Goal: Task Accomplishment & Management: Use online tool/utility

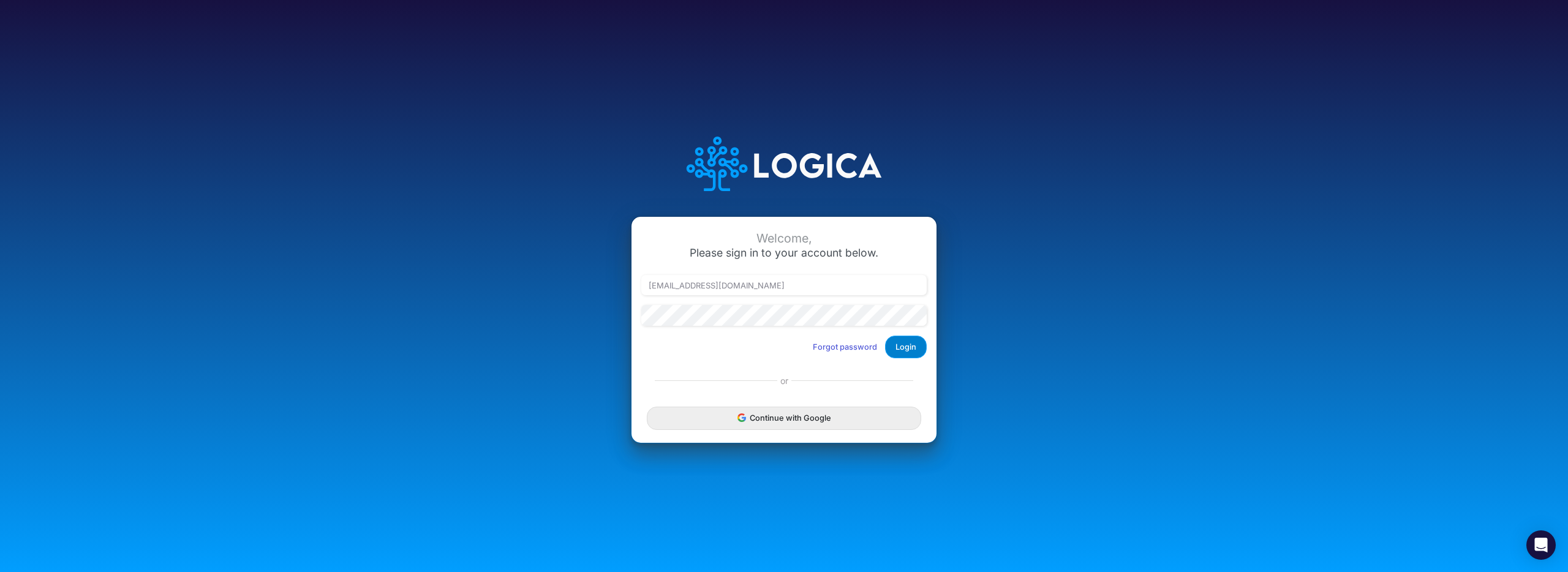
click at [911, 343] on button "Login" at bounding box center [906, 347] width 41 height 22
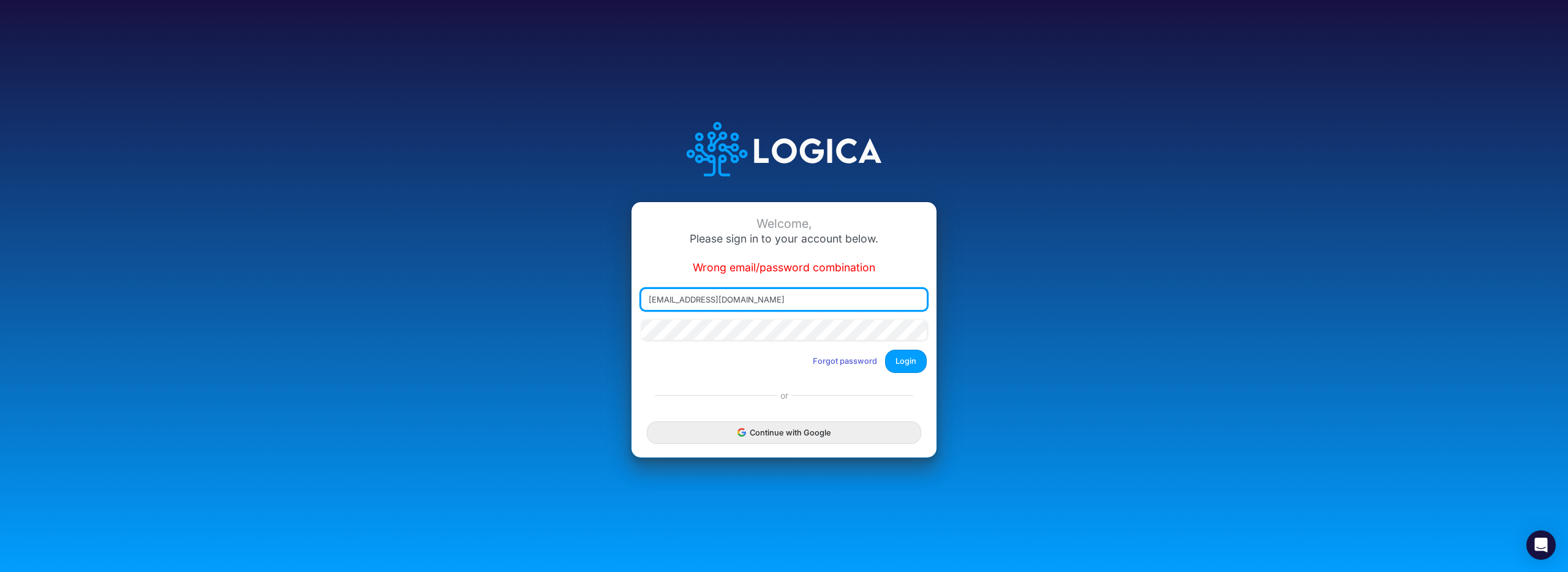
drag, startPoint x: 803, startPoint y: 300, endPoint x: 581, endPoint y: 300, distance: 222.0
click at [581, 300] on div "Welcome, Please sign in to your account below. Wrong email/password combination…" at bounding box center [784, 285] width 1046 height 378
type input "[EMAIL_ADDRESS][DOMAIN_NAME]"
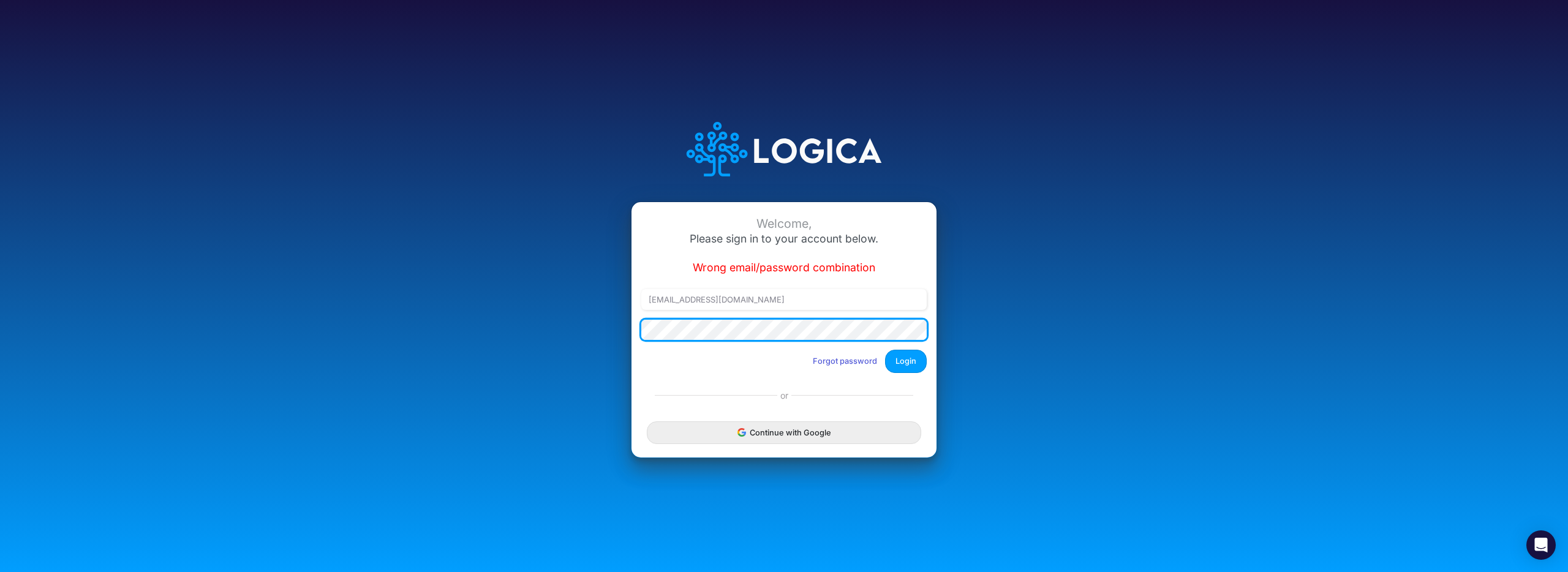
click at [606, 321] on div "Welcome, Please sign in to your account below. Wrong email/password combination…" at bounding box center [784, 285] width 1046 height 378
click at [885, 350] on button "Login" at bounding box center [906, 361] width 41 height 22
